Goal: Transaction & Acquisition: Purchase product/service

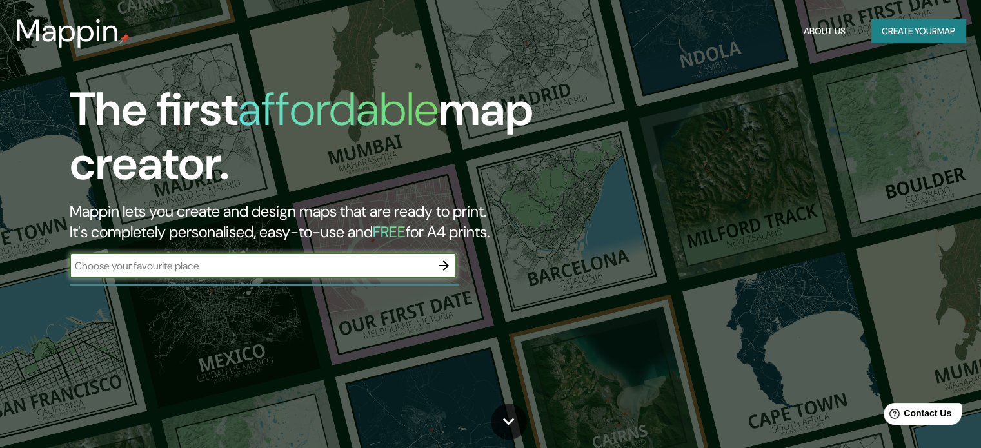
click at [132, 279] on div "​" at bounding box center [263, 267] width 387 height 28
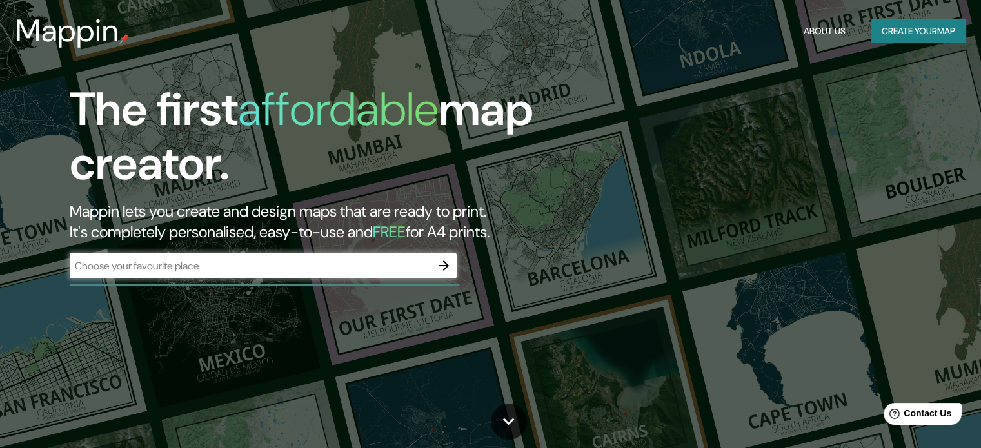
click at [134, 271] on input "text" at bounding box center [250, 266] width 361 height 15
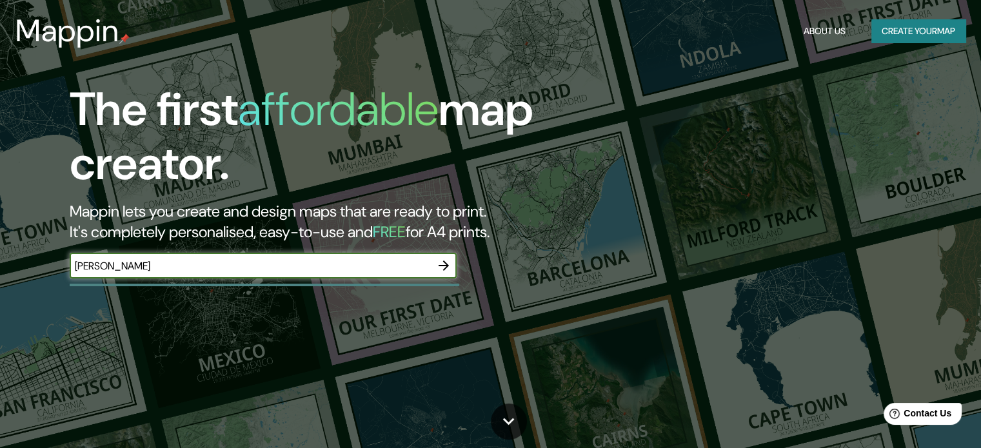
type input "[PERSON_NAME]"
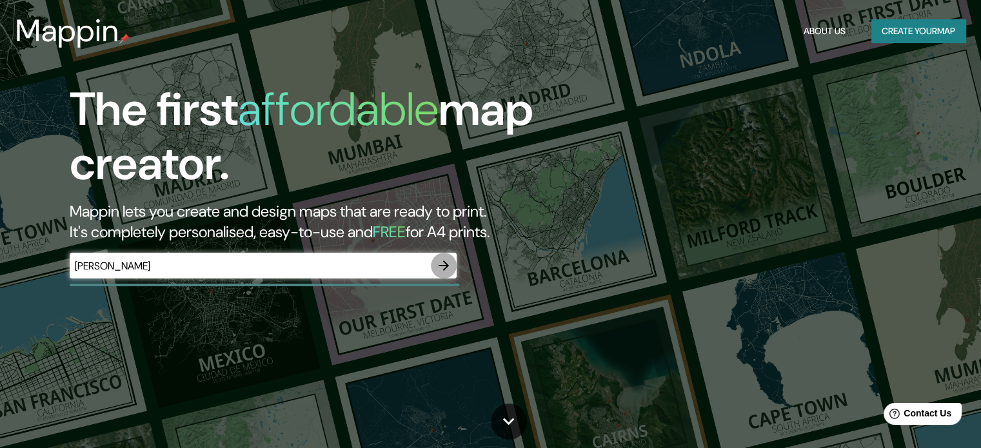
click at [451, 263] on icon "button" at bounding box center [443, 265] width 15 height 15
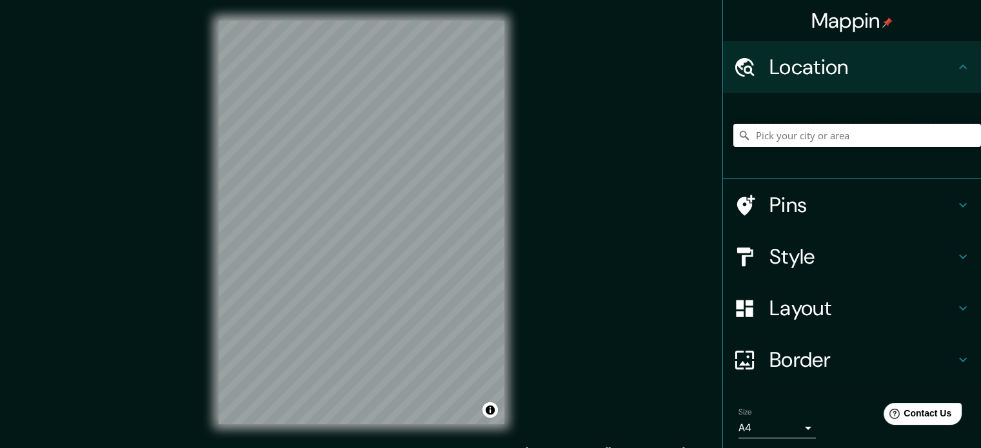
click at [861, 139] on input "Pick your city or area" at bounding box center [858, 135] width 248 height 23
click at [775, 131] on input "Puno, [GEOGRAPHIC_DATA][PERSON_NAME], [GEOGRAPHIC_DATA]" at bounding box center [858, 135] width 248 height 23
click at [774, 128] on input "[DATE], Juliaca, Departamento [PERSON_NAME], [GEOGRAPHIC_DATA]" at bounding box center [858, 135] width 248 height 23
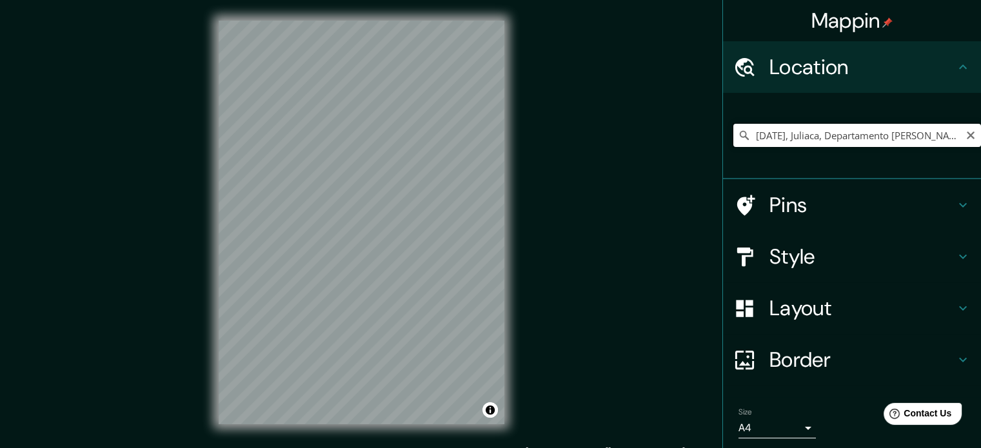
click at [774, 128] on input "[DATE], Juliaca, Departamento [PERSON_NAME], [GEOGRAPHIC_DATA]" at bounding box center [858, 135] width 248 height 23
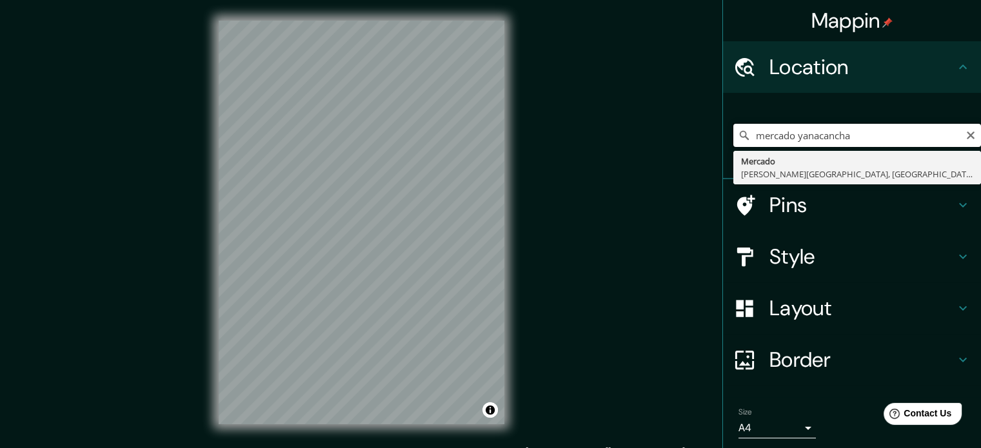
click at [771, 128] on input "mercado yanacancha" at bounding box center [858, 135] width 248 height 23
drag, startPoint x: 815, startPoint y: 139, endPoint x: 728, endPoint y: 139, distance: 87.1
click at [734, 139] on div "salaverry puno [GEOGRAPHIC_DATA] [GEOGRAPHIC_DATA], [GEOGRAPHIC_DATA], [GEOGRAP…" at bounding box center [858, 135] width 248 height 23
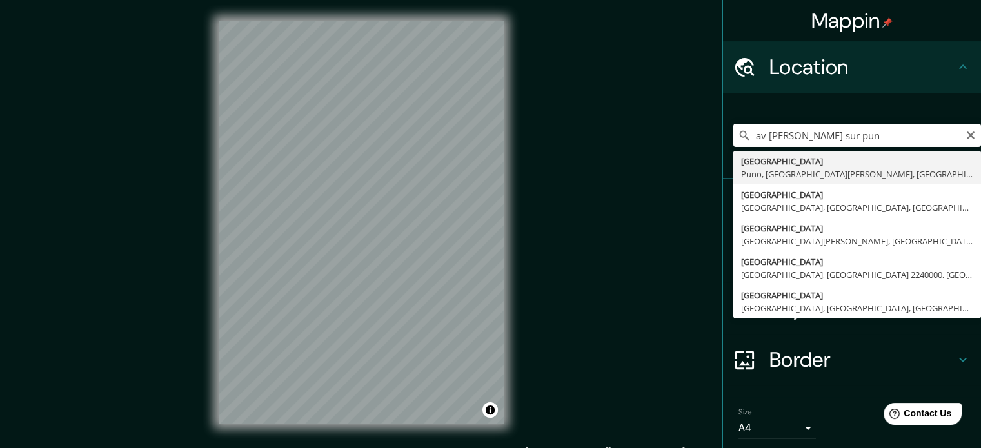
type input "[GEOGRAPHIC_DATA], [GEOGRAPHIC_DATA], [GEOGRAPHIC_DATA][PERSON_NAME], [GEOGRAPH…"
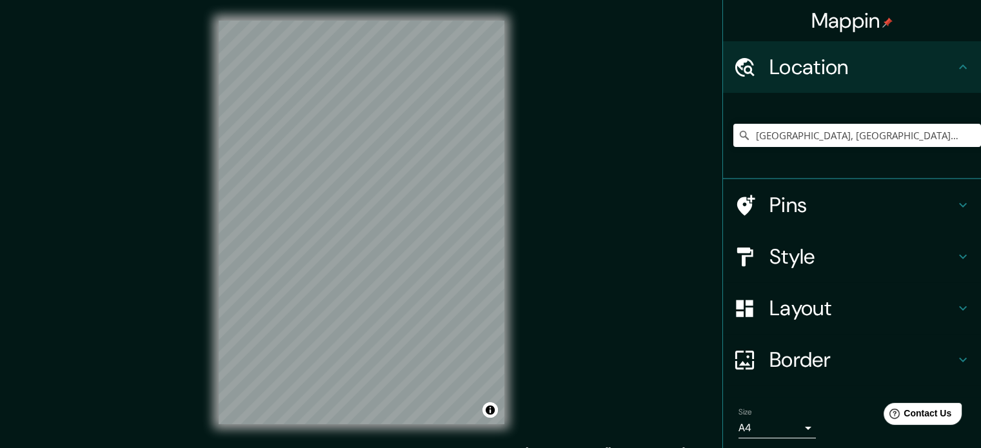
click at [805, 197] on h4 "Pins" at bounding box center [863, 205] width 186 height 26
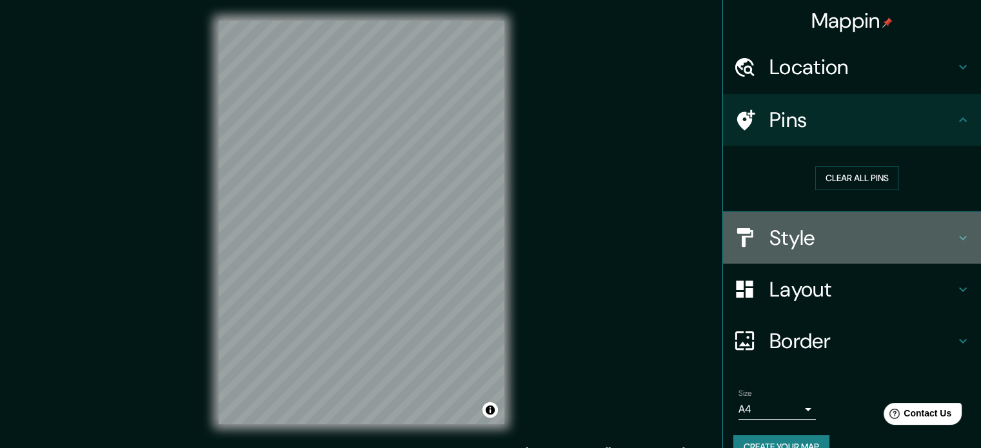
click at [807, 237] on h4 "Style" at bounding box center [863, 238] width 186 height 26
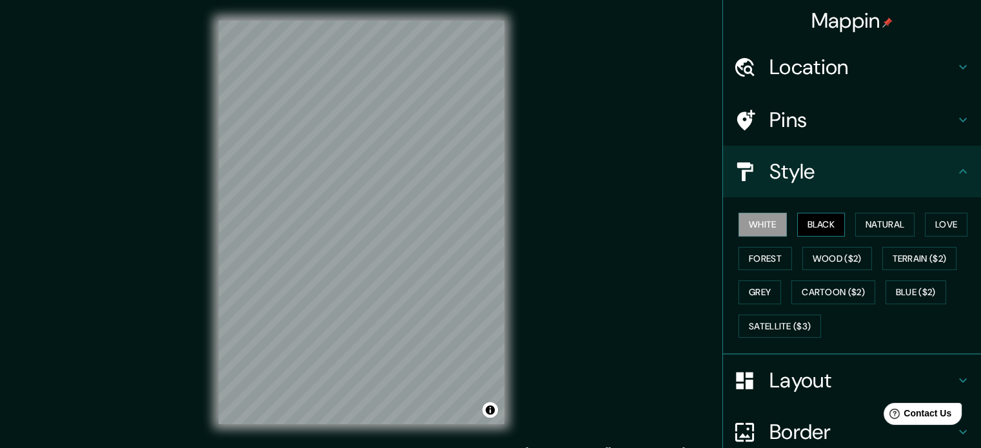
click at [808, 224] on button "Black" at bounding box center [821, 225] width 48 height 24
click at [885, 226] on button "Natural" at bounding box center [884, 225] width 59 height 24
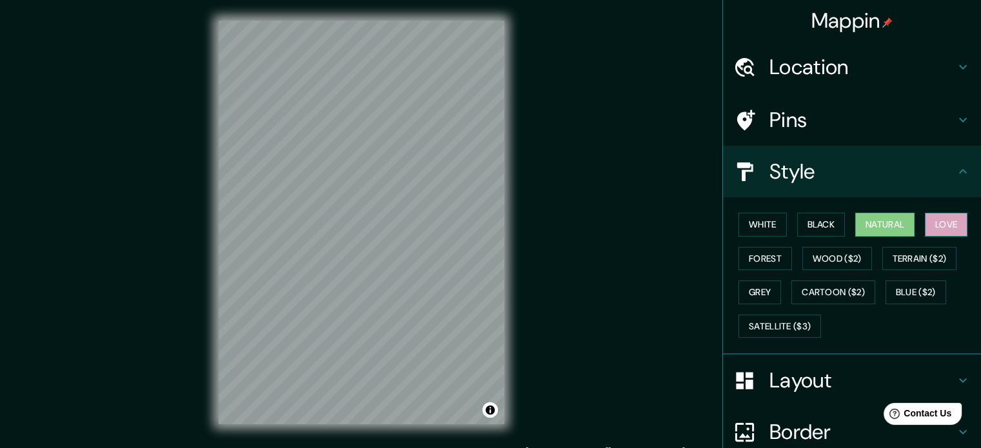
click at [934, 221] on button "Love" at bounding box center [946, 225] width 43 height 24
click at [759, 263] on button "Forest" at bounding box center [766, 259] width 54 height 24
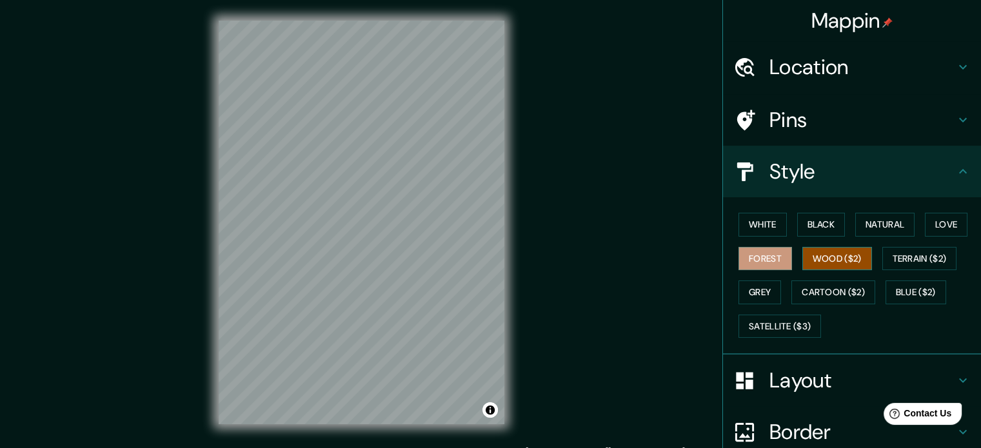
click at [803, 260] on button "Wood ($2)" at bounding box center [838, 259] width 70 height 24
click at [756, 288] on button "Grey" at bounding box center [760, 293] width 43 height 24
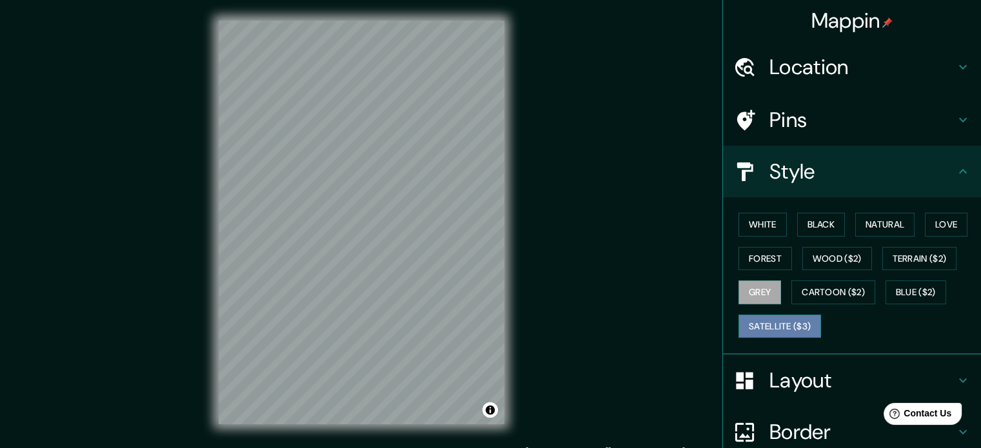
click at [770, 324] on button "Satellite ($3)" at bounding box center [780, 327] width 83 height 24
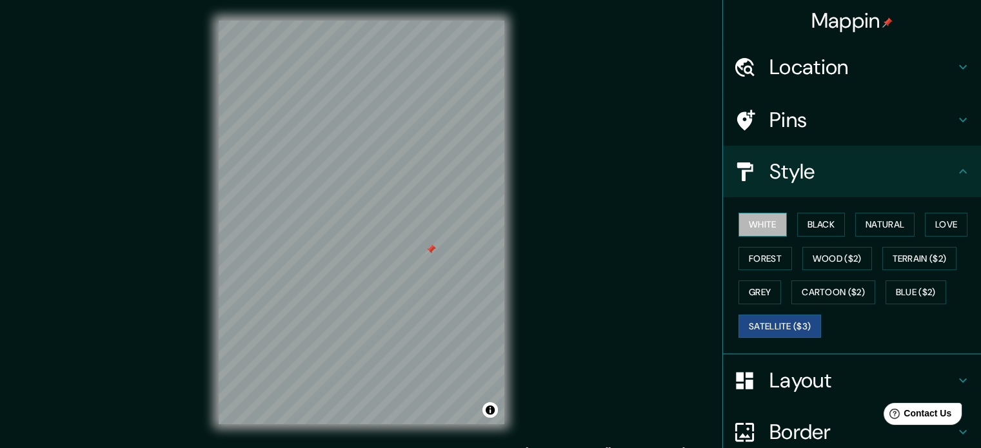
click at [763, 224] on button "White" at bounding box center [763, 225] width 48 height 24
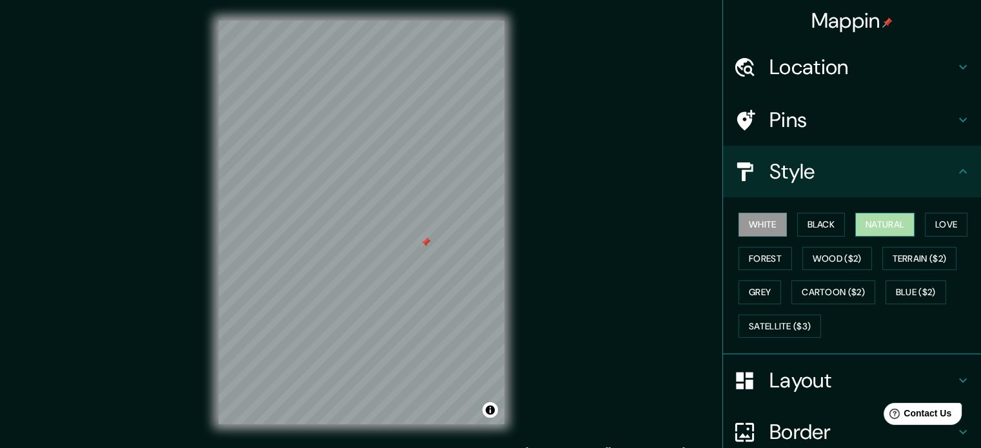
click at [867, 219] on button "Natural" at bounding box center [884, 225] width 59 height 24
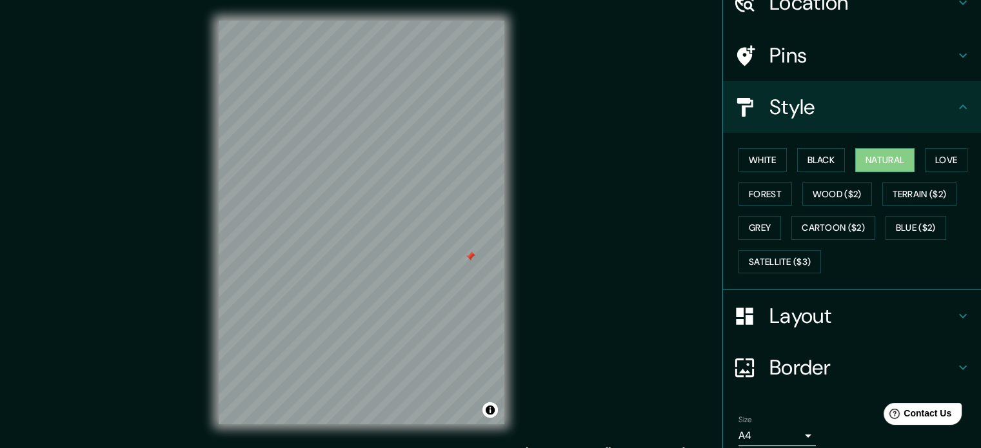
click at [810, 299] on div "Layout" at bounding box center [852, 316] width 258 height 52
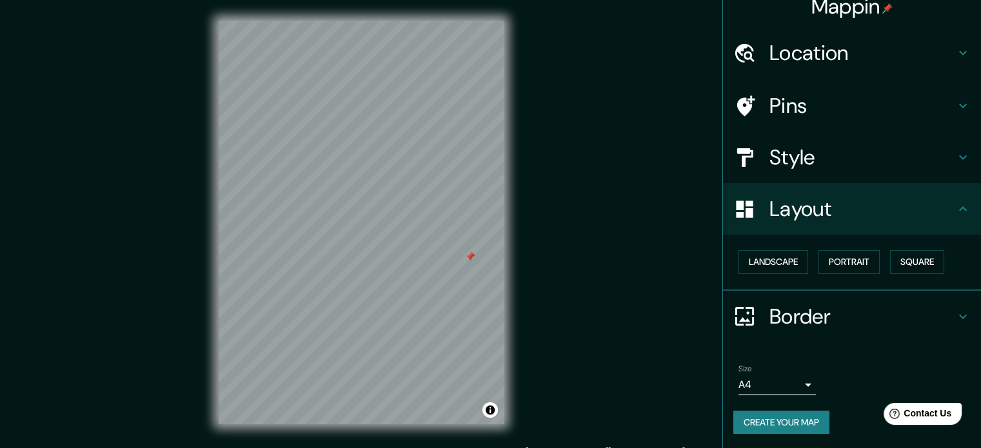
scroll to position [14, 0]
click at [777, 263] on button "Landscape" at bounding box center [774, 262] width 70 height 24
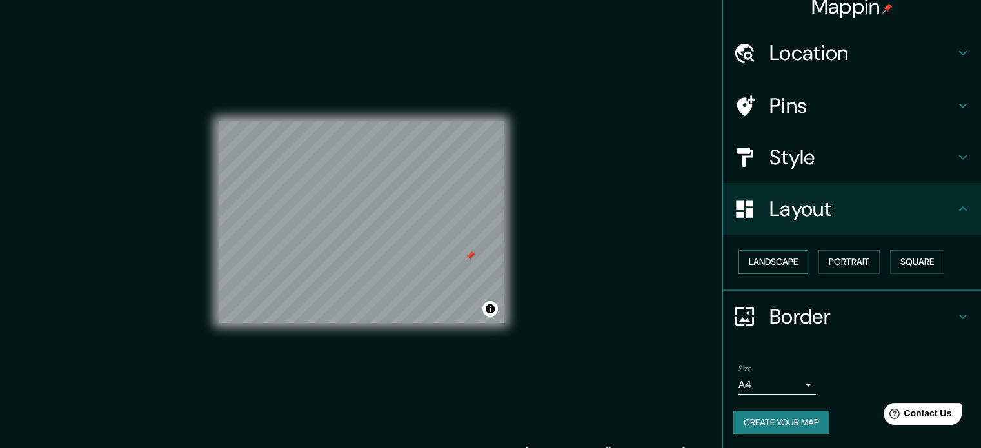
click at [777, 263] on button "Landscape" at bounding box center [774, 262] width 70 height 24
click at [836, 262] on button "Portrait" at bounding box center [849, 262] width 61 height 24
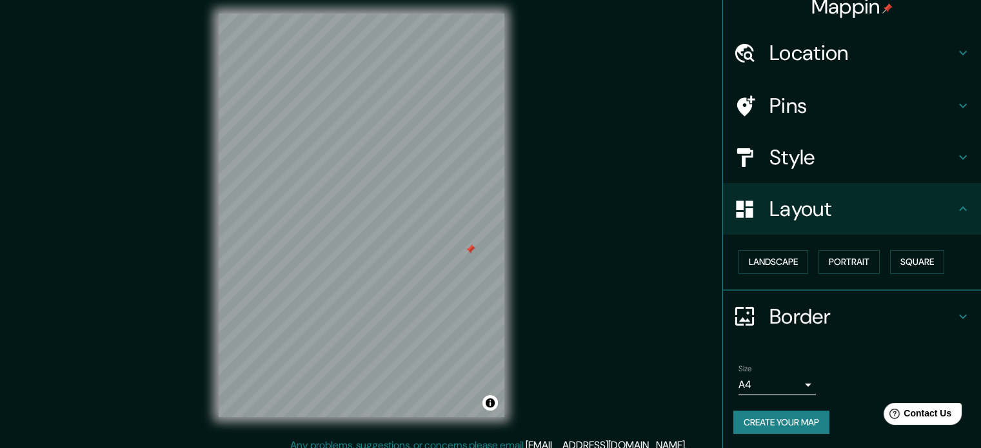
scroll to position [17, 0]
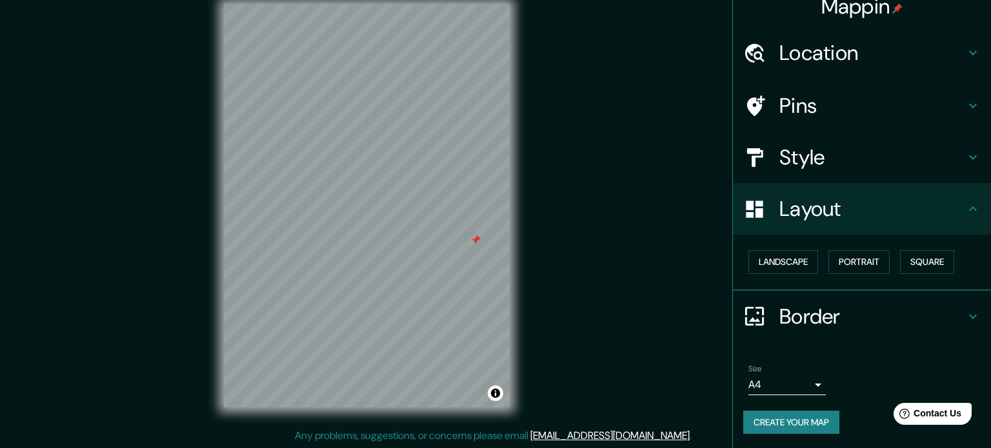
click at [774, 387] on body "Mappin Location [GEOGRAPHIC_DATA], [GEOGRAPHIC_DATA], [GEOGRAPHIC_DATA][PERSON_…" at bounding box center [495, 207] width 991 height 448
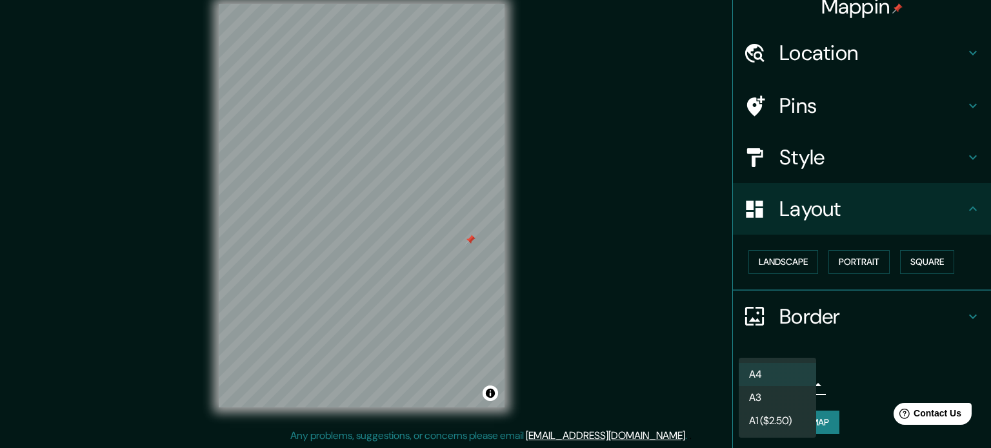
click at [759, 402] on li "A3" at bounding box center [777, 397] width 77 height 23
type input "a4"
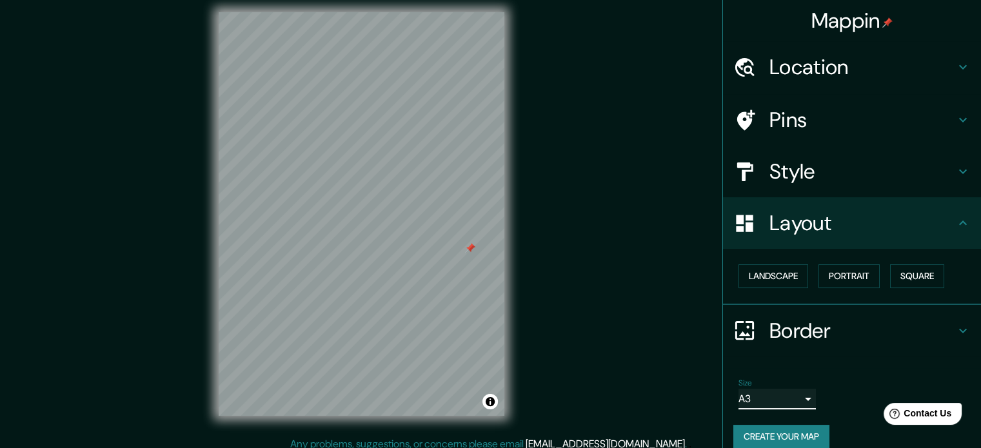
scroll to position [0, 0]
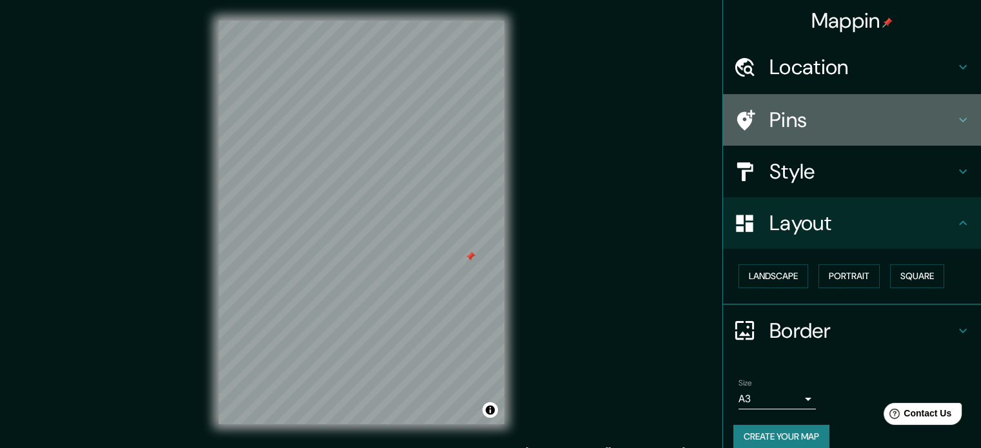
click at [746, 112] on icon at bounding box center [745, 120] width 23 height 23
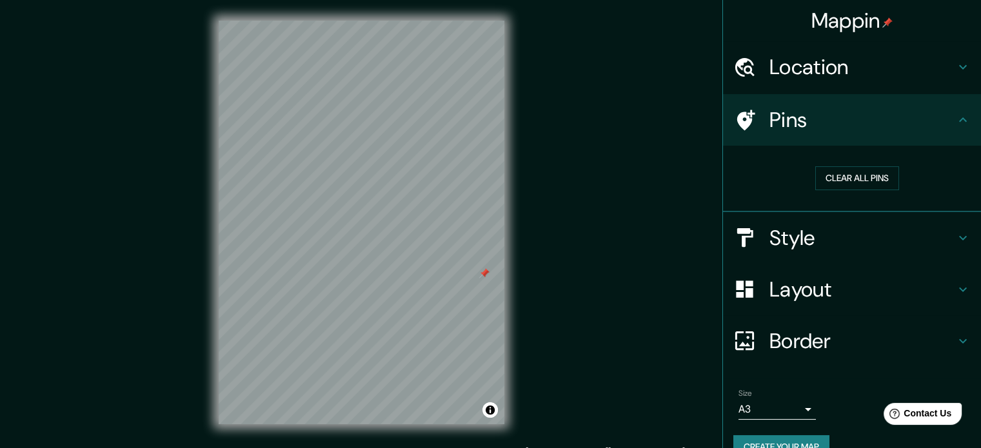
click at [770, 234] on h4 "Style" at bounding box center [863, 238] width 186 height 26
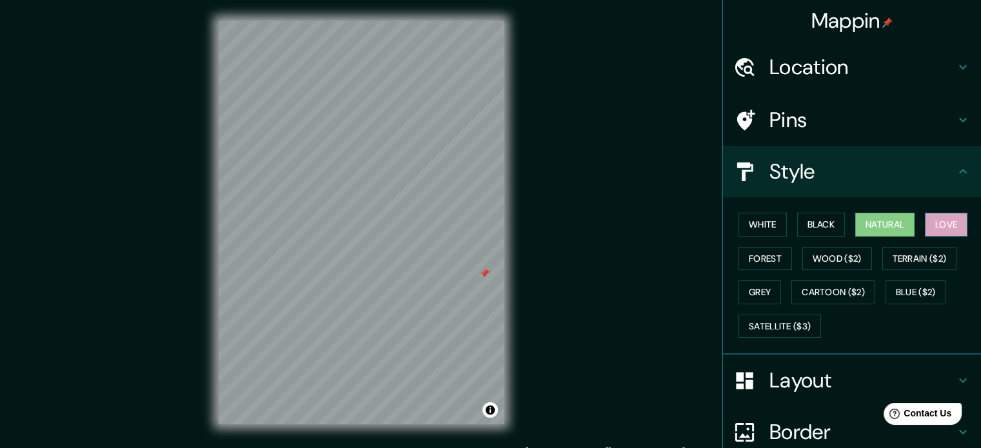
click at [938, 219] on button "Love" at bounding box center [946, 225] width 43 height 24
click at [835, 226] on button "Black" at bounding box center [821, 225] width 48 height 24
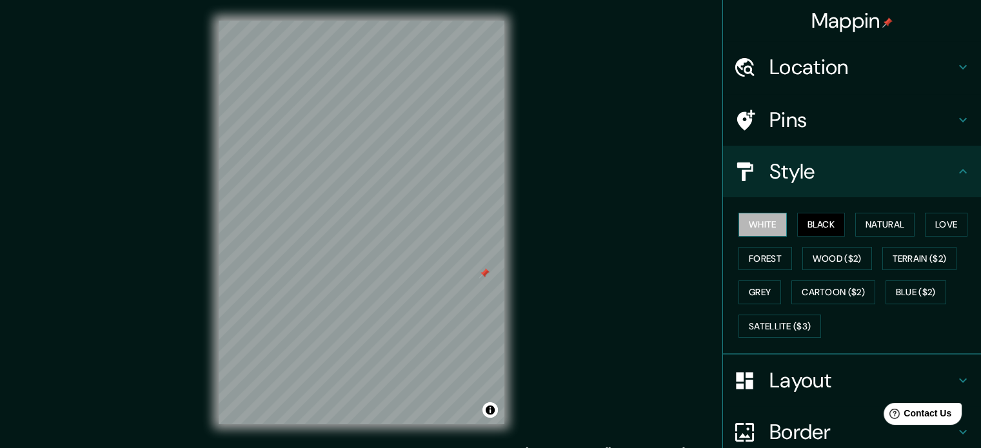
click at [751, 228] on button "White" at bounding box center [763, 225] width 48 height 24
